Goal: Information Seeking & Learning: Learn about a topic

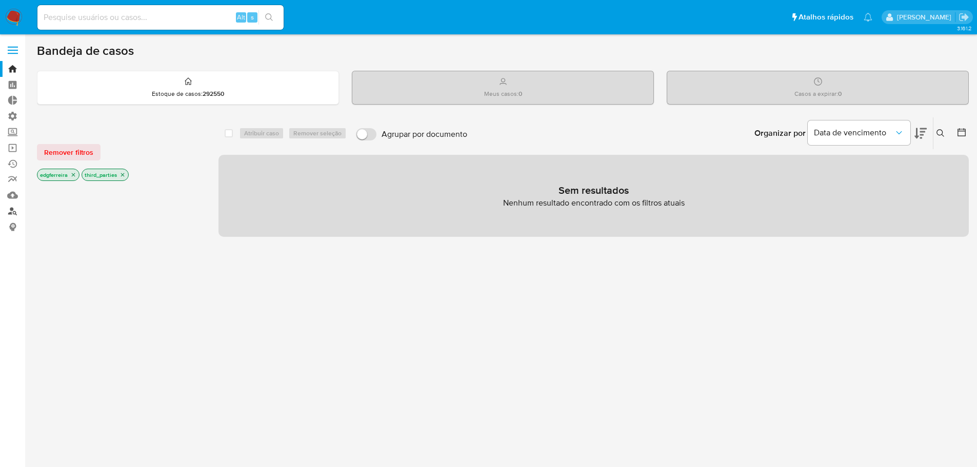
click at [16, 208] on link "Localizador de pessoas" at bounding box center [61, 211] width 122 height 16
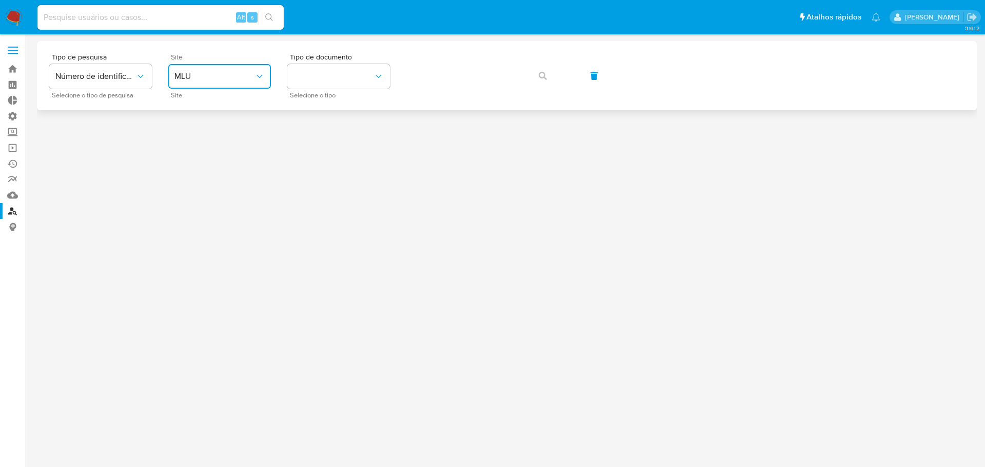
click at [202, 78] on span "MLU" at bounding box center [214, 76] width 80 height 10
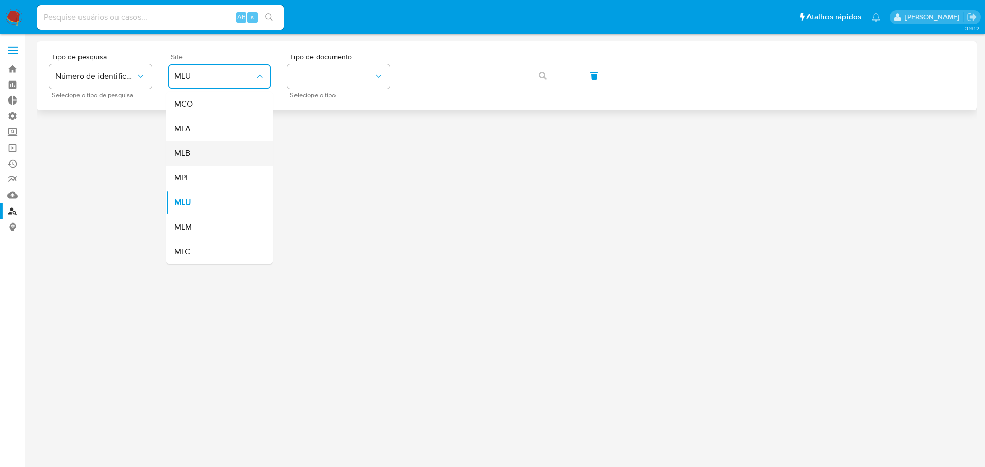
click at [204, 153] on div "MLB" at bounding box center [216, 153] width 84 height 25
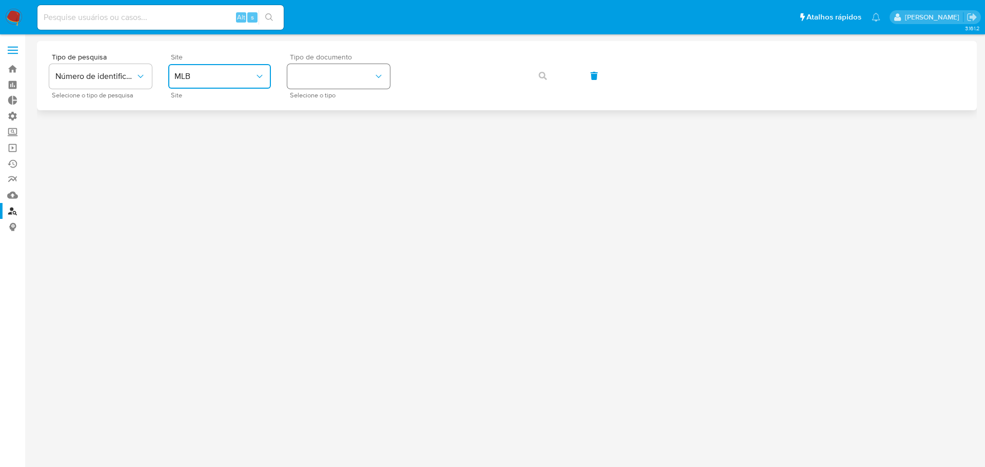
click at [312, 75] on button "identificationType" at bounding box center [338, 76] width 103 height 25
click at [322, 102] on div "CNPJ CNPJ" at bounding box center [335, 109] width 84 height 35
drag, startPoint x: 454, startPoint y: 55, endPoint x: 452, endPoint y: 61, distance: 5.8
click at [454, 55] on div "Tipo de pesquisa Número de identificação Selecione o tipo de pesquisa Site MLB …" at bounding box center [506, 75] width 915 height 45
click at [539, 77] on icon "button" at bounding box center [543, 76] width 8 height 8
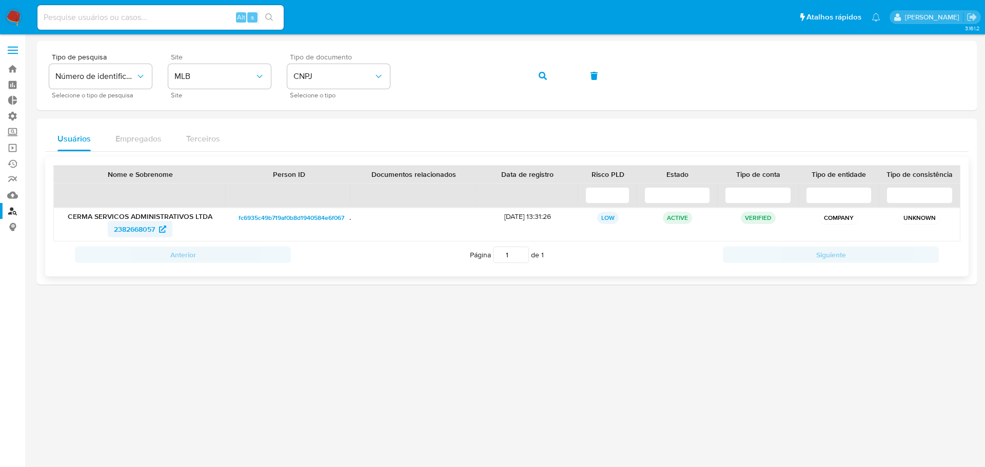
click at [140, 233] on span "2382668057" at bounding box center [134, 229] width 41 height 16
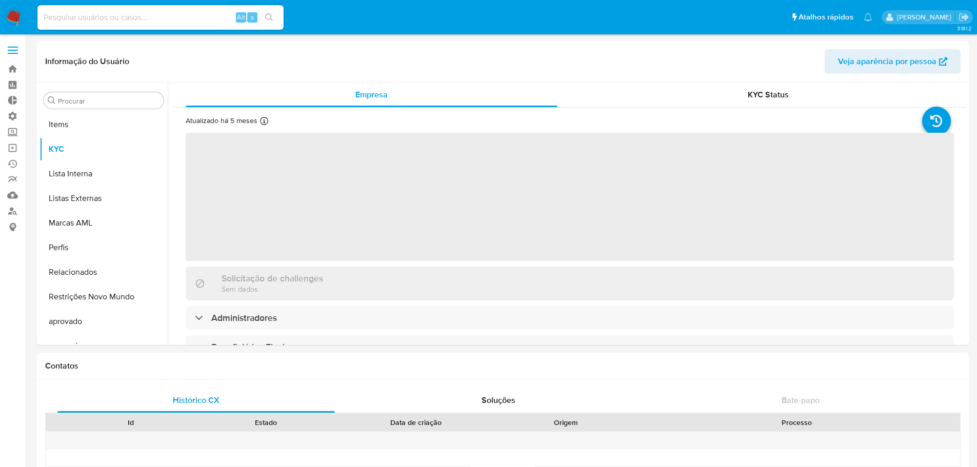
scroll to position [532, 0]
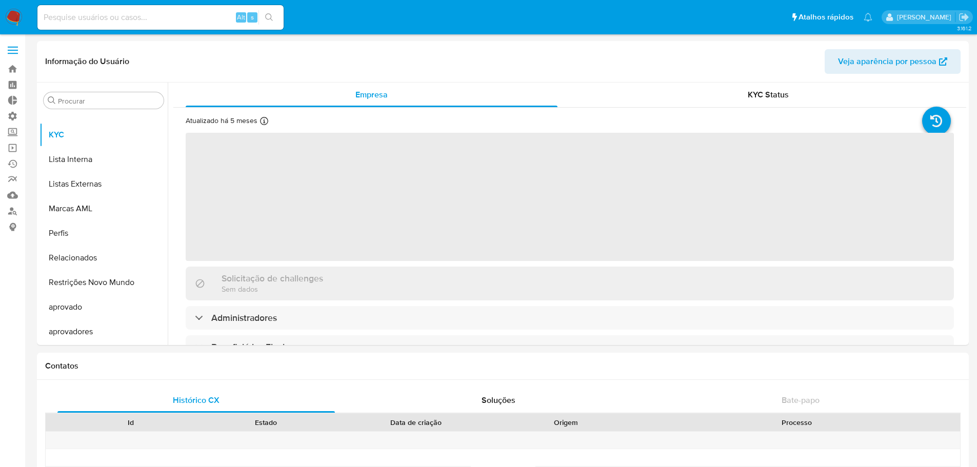
select select "10"
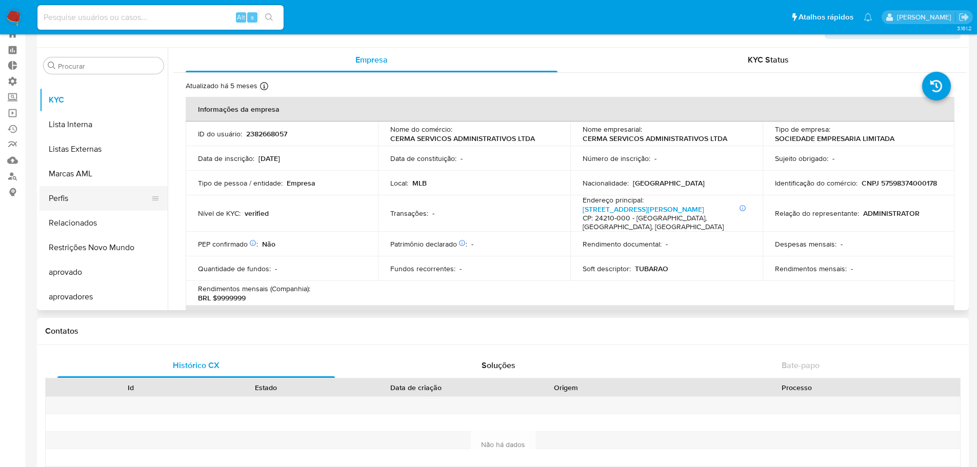
scroll to position [51, 0]
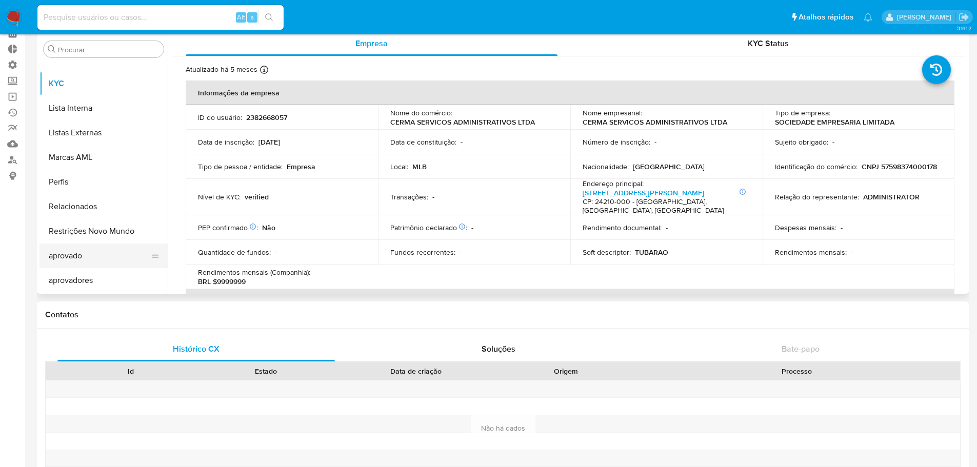
click at [86, 261] on button "aprovado" at bounding box center [99, 256] width 120 height 25
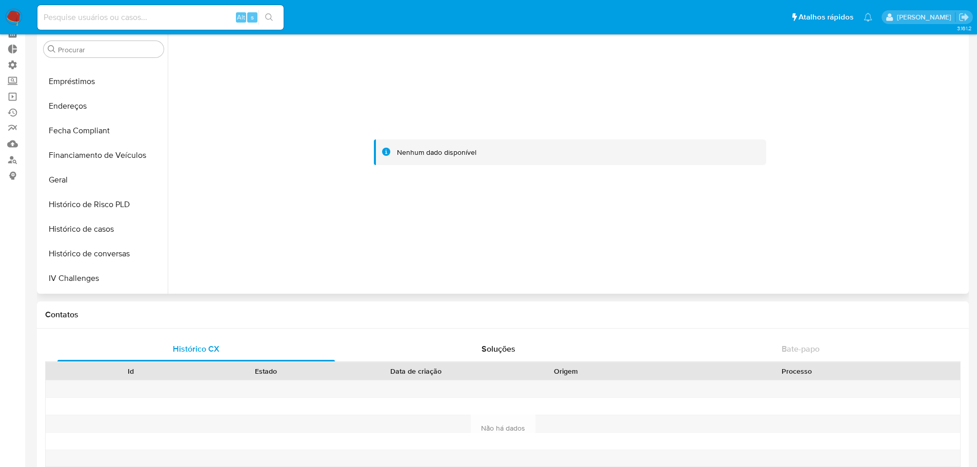
scroll to position [235, 0]
click at [98, 238] on button "Histórico de casos" at bounding box center [99, 232] width 120 height 25
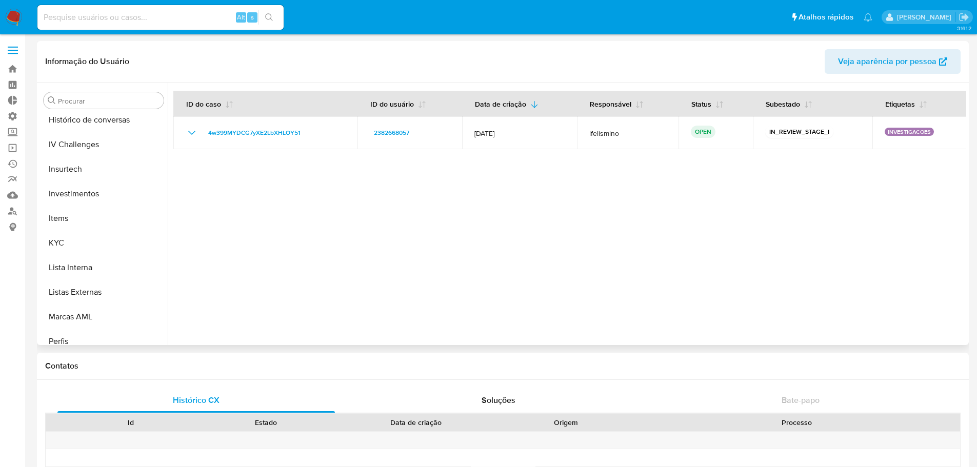
scroll to position [462, 0]
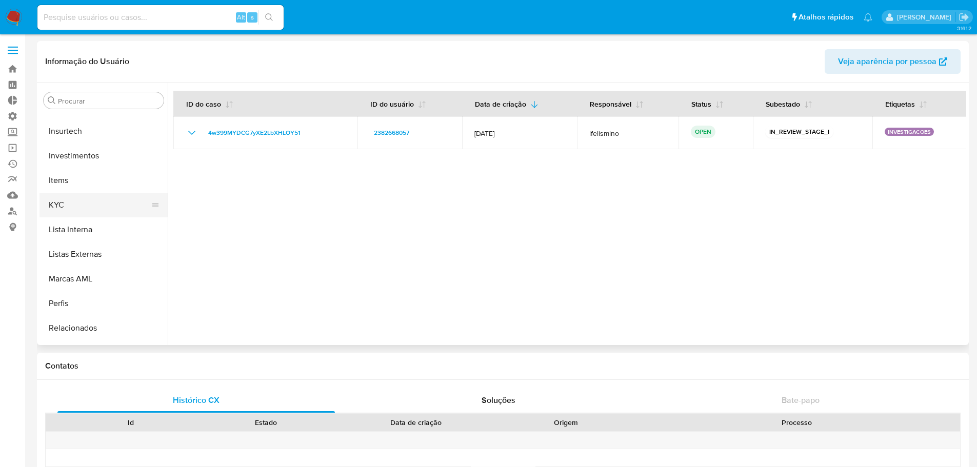
click at [69, 206] on button "KYC" at bounding box center [99, 205] width 120 height 25
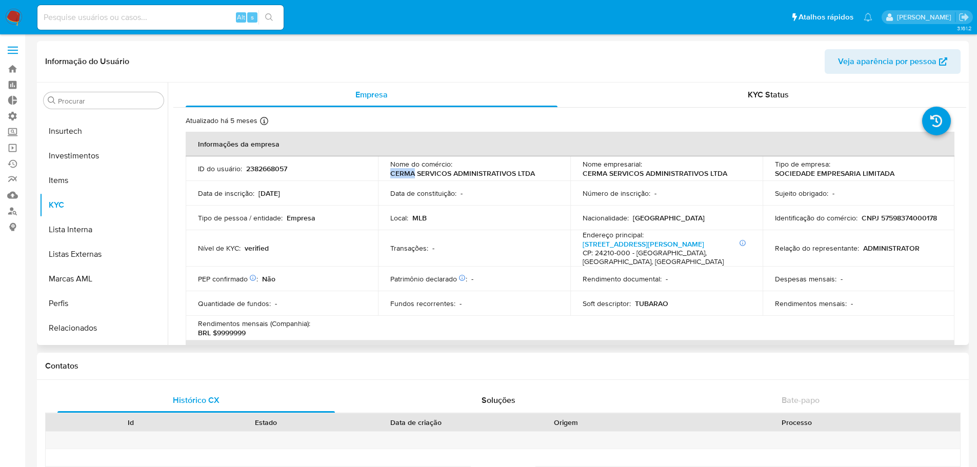
drag, startPoint x: 390, startPoint y: 174, endPoint x: 412, endPoint y: 175, distance: 22.6
click at [412, 175] on p "CERMA SERVICOS ADMINISTRATIVOS LTDA" at bounding box center [462, 173] width 145 height 9
copy p "CERMA"
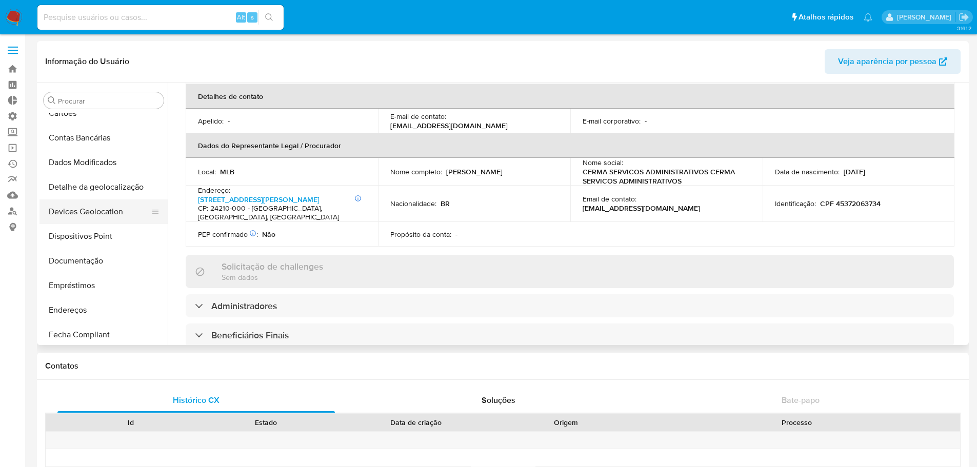
scroll to position [103, 0]
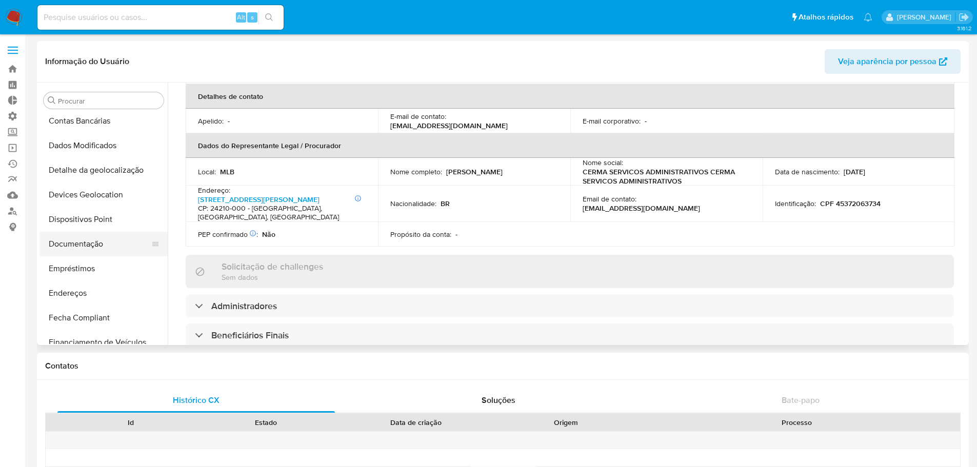
click at [91, 242] on button "Documentação" at bounding box center [99, 244] width 120 height 25
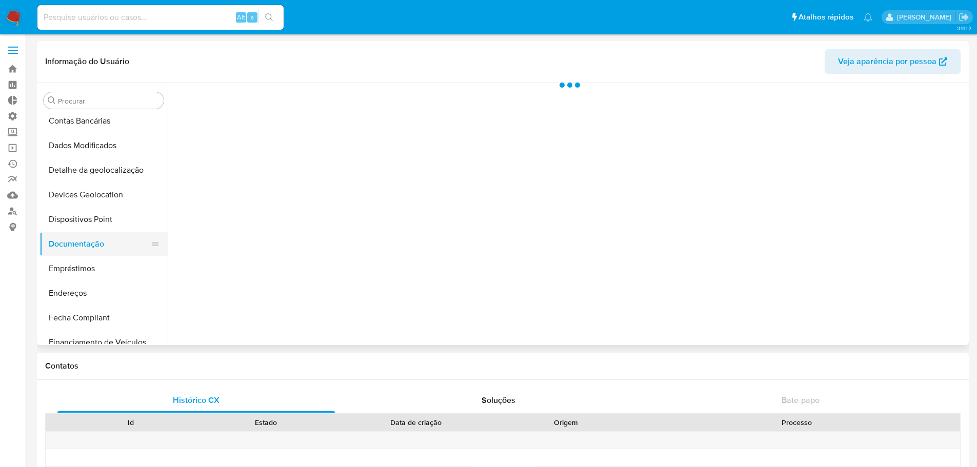
scroll to position [0, 0]
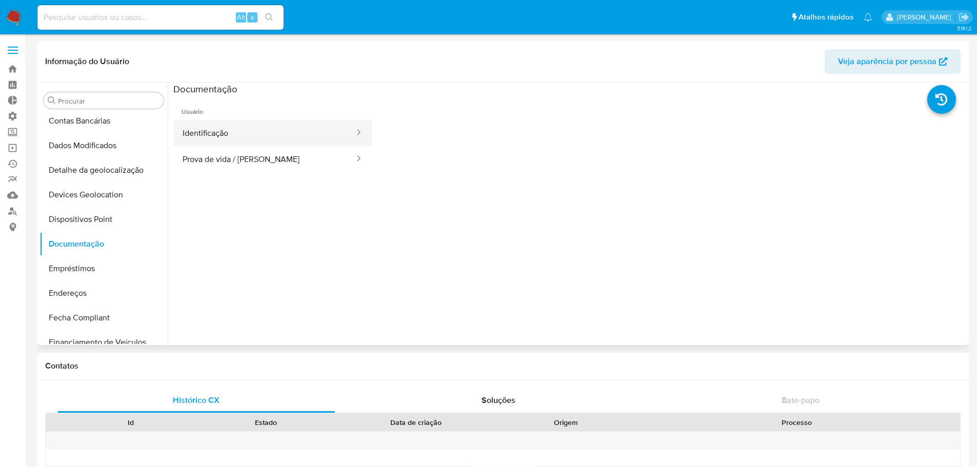
click at [240, 142] on button "Identificação" at bounding box center [264, 133] width 182 height 26
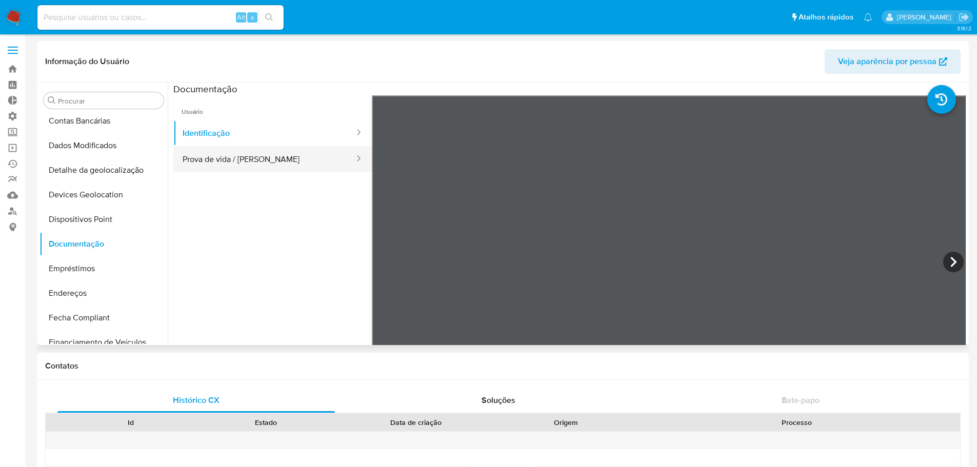
click at [244, 164] on button "Prova de vida / Selfie" at bounding box center [264, 159] width 182 height 26
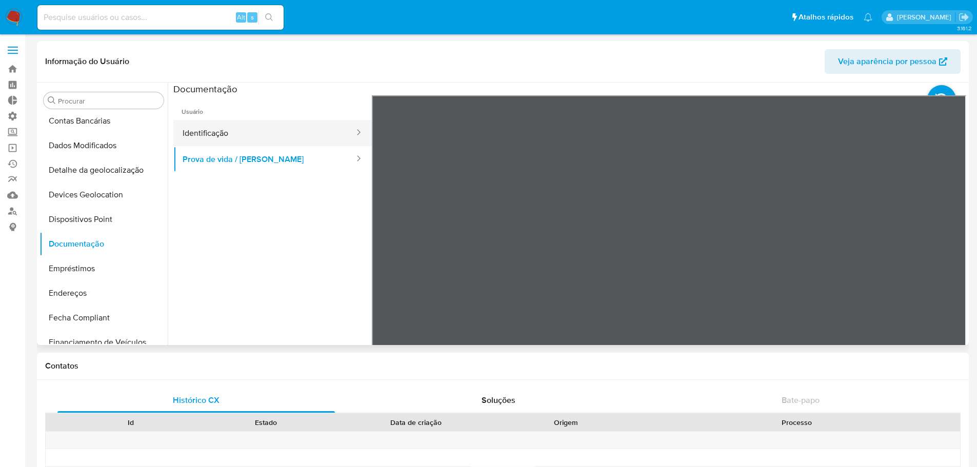
click at [249, 136] on button "Identificação" at bounding box center [264, 133] width 182 height 26
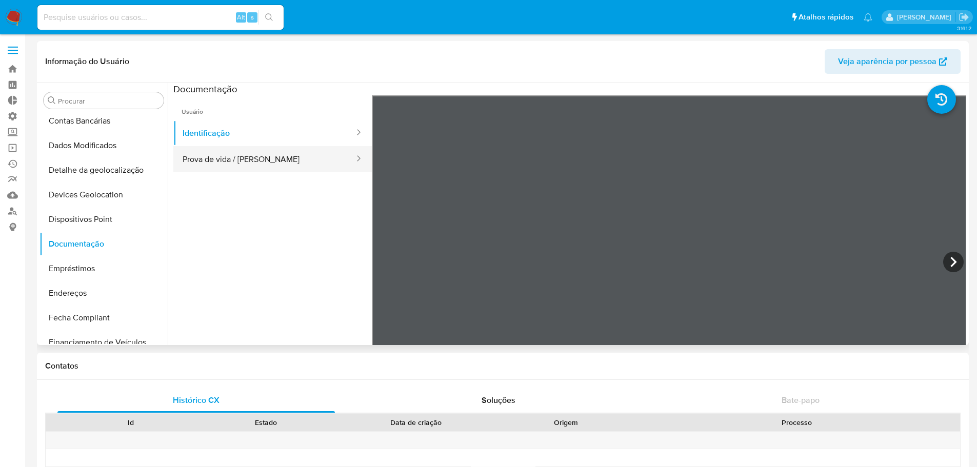
click at [246, 157] on button "Prova de vida / Selfie" at bounding box center [264, 159] width 182 height 26
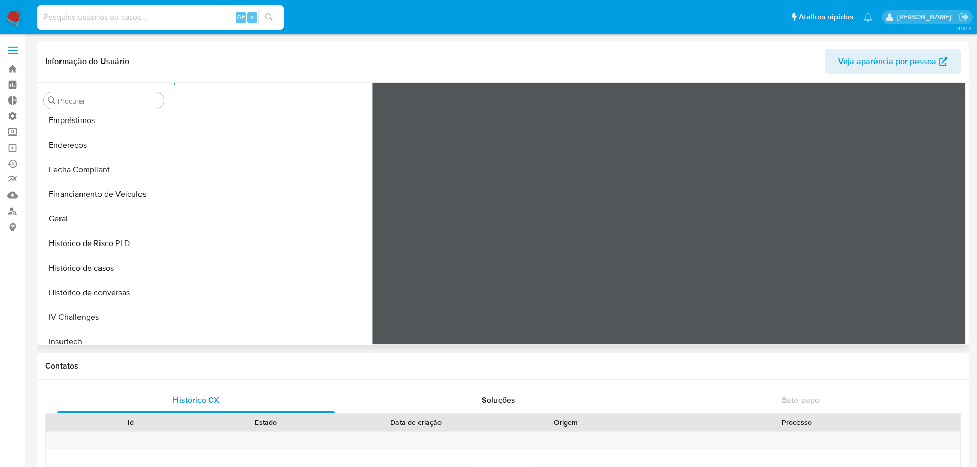
scroll to position [256, 0]
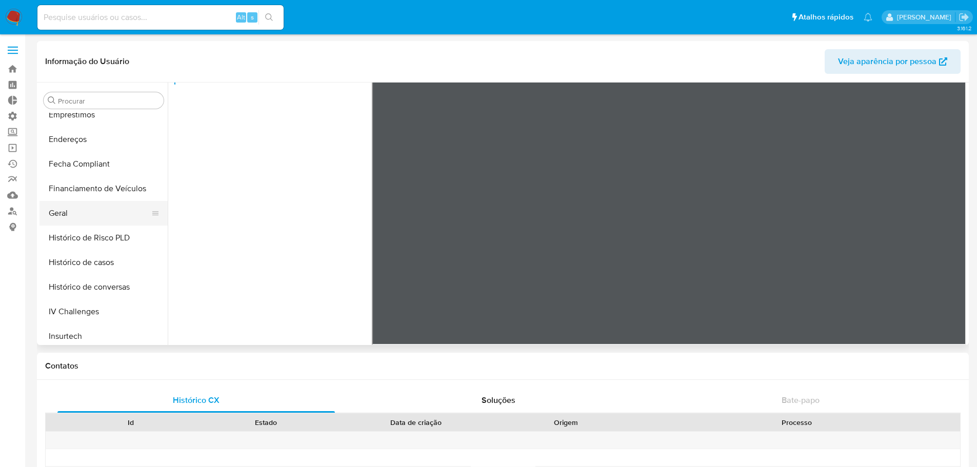
click at [79, 210] on button "Geral" at bounding box center [99, 213] width 120 height 25
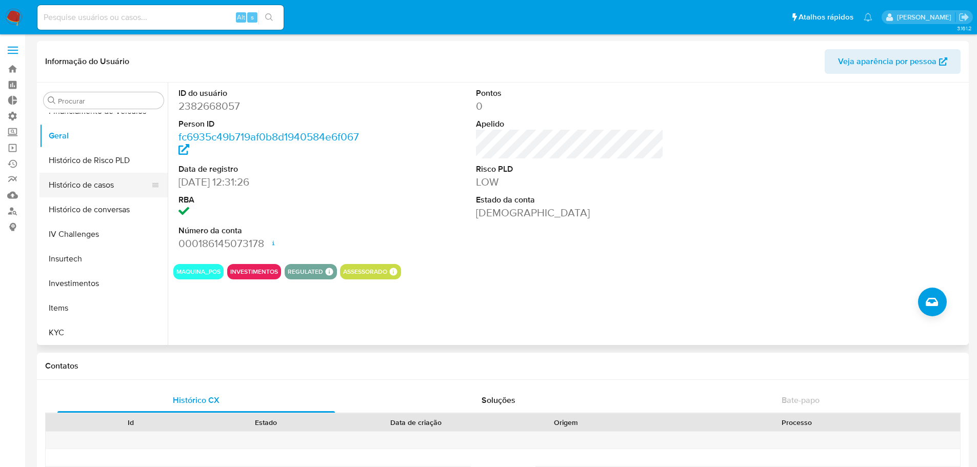
scroll to position [359, 0]
click at [76, 313] on button "KYC" at bounding box center [99, 307] width 120 height 25
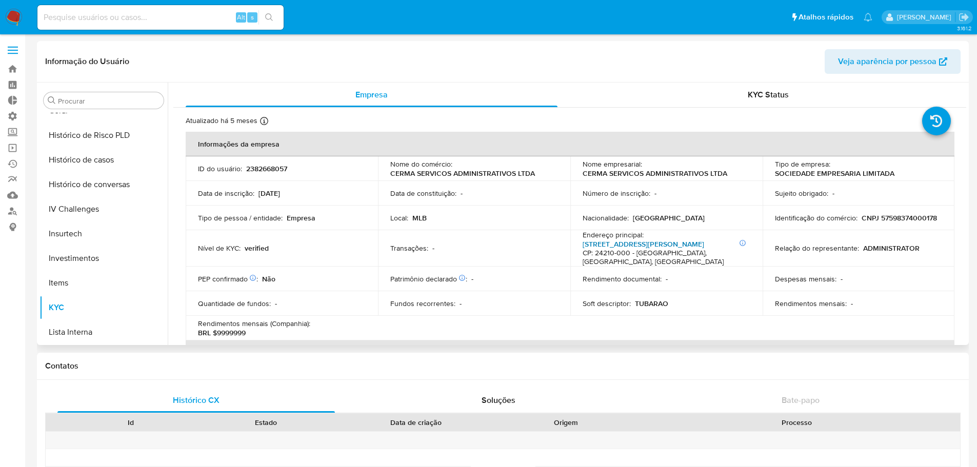
click at [595, 248] on link "Rua General Andrade Neves Centro 25, São Domingos" at bounding box center [644, 244] width 122 height 10
